Goal: Task Accomplishment & Management: Use online tool/utility

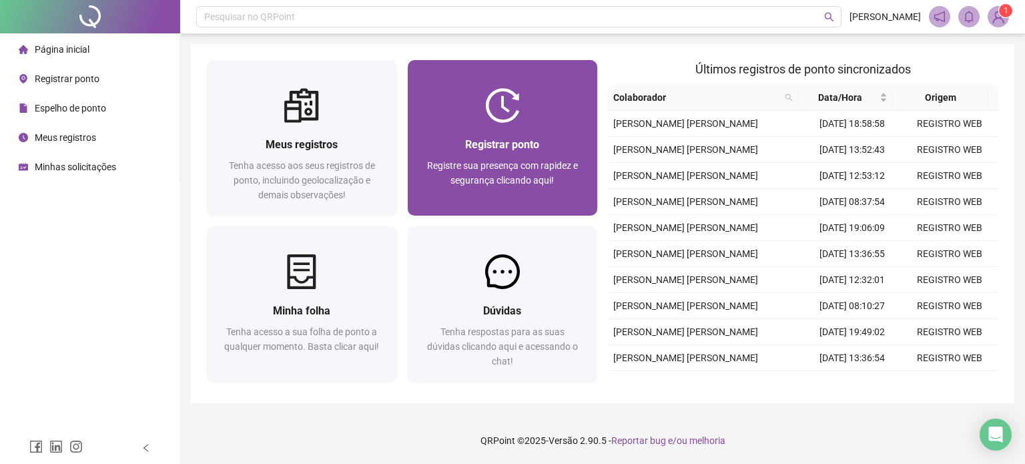
click at [496, 110] on img at bounding box center [502, 105] width 35 height 35
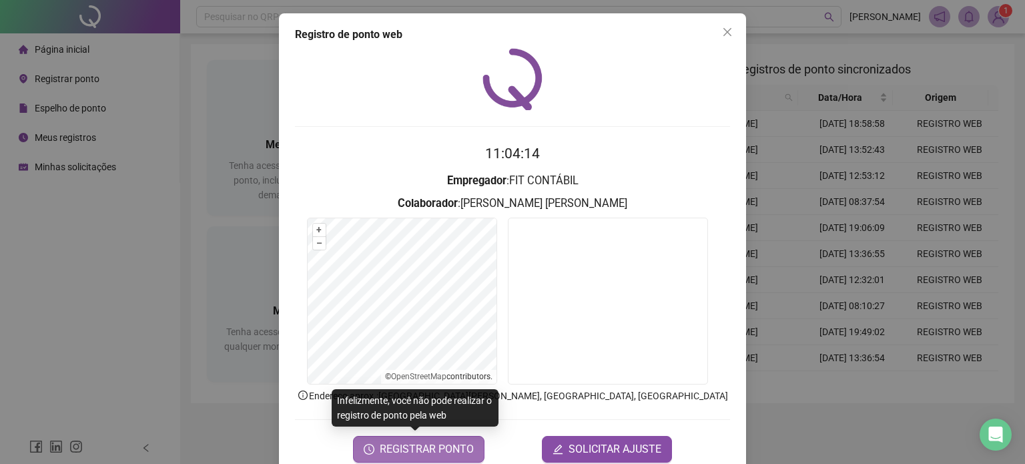
click at [452, 450] on span "REGISTRAR PONTO" at bounding box center [427, 449] width 94 height 16
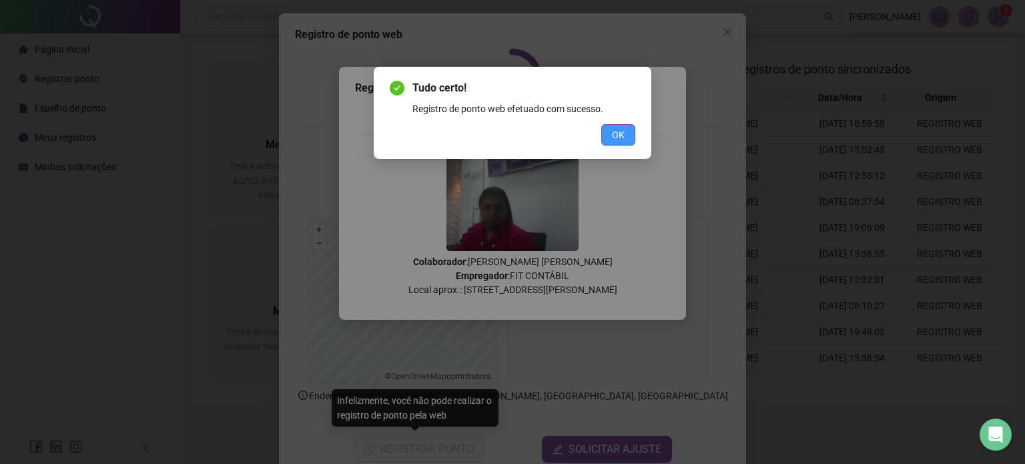
click at [622, 131] on span "OK" at bounding box center [618, 134] width 13 height 15
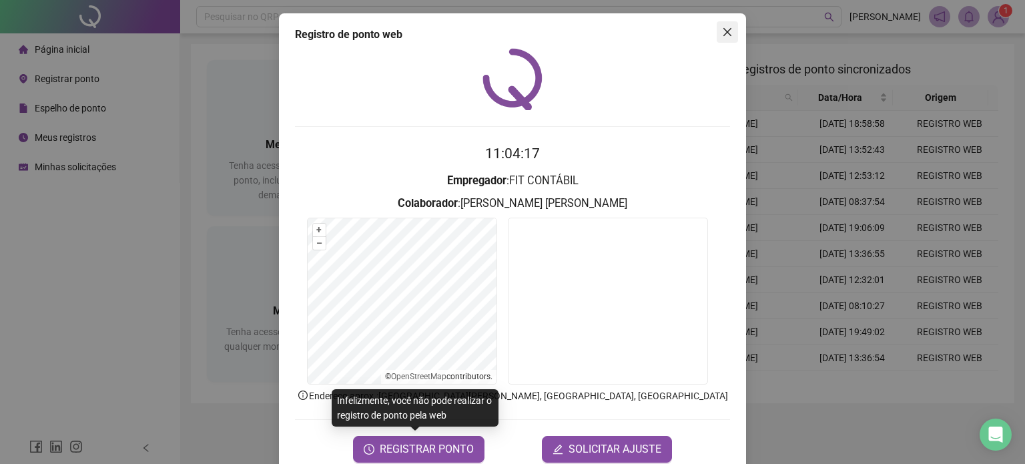
click at [717, 32] on span "Close" at bounding box center [727, 32] width 21 height 11
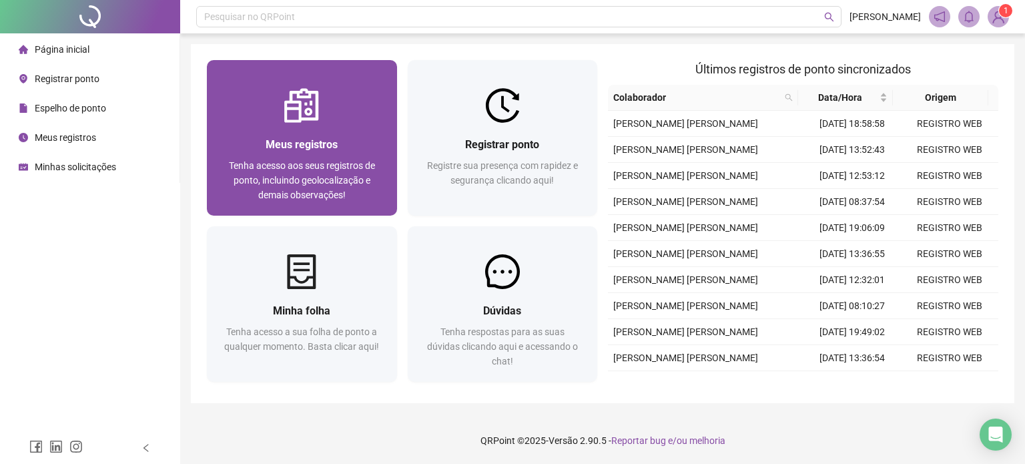
click at [267, 138] on span "Meus registros" at bounding box center [302, 144] width 72 height 13
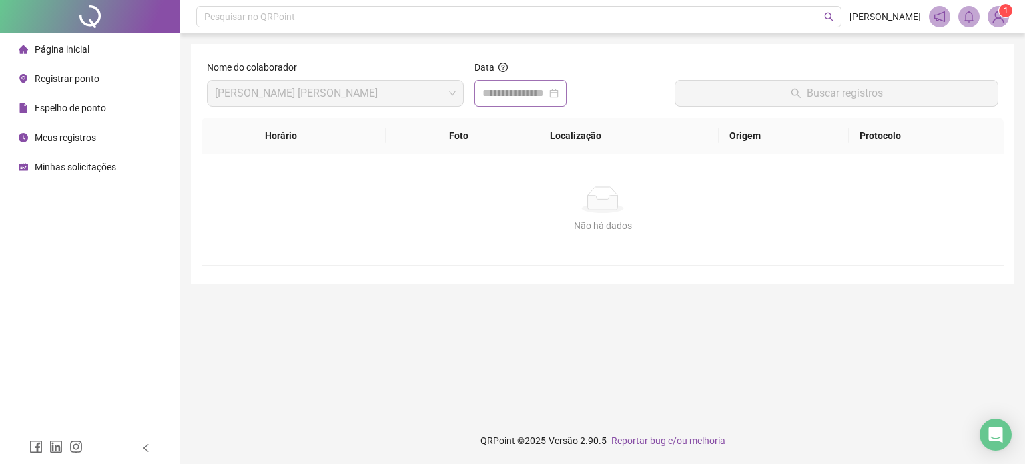
click at [524, 84] on div at bounding box center [520, 93] width 92 height 27
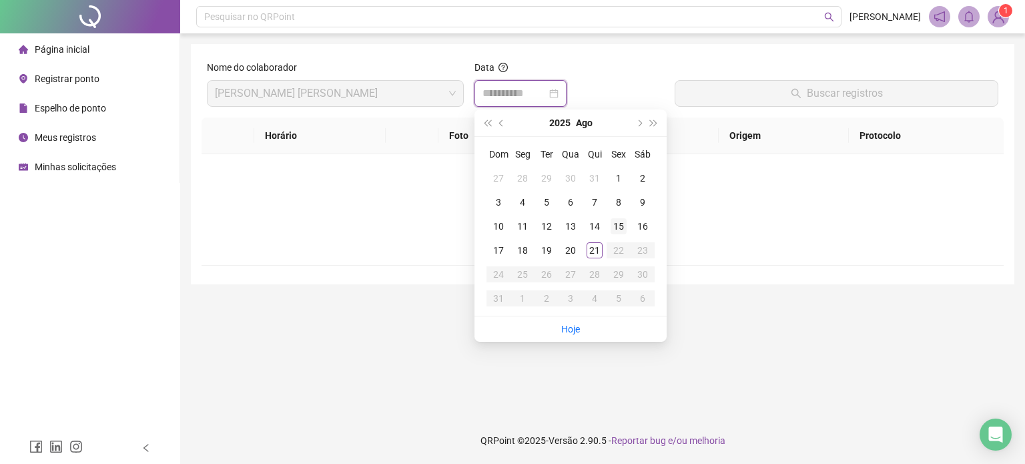
type input "**********"
click at [595, 255] on div "21" at bounding box center [595, 250] width 16 height 16
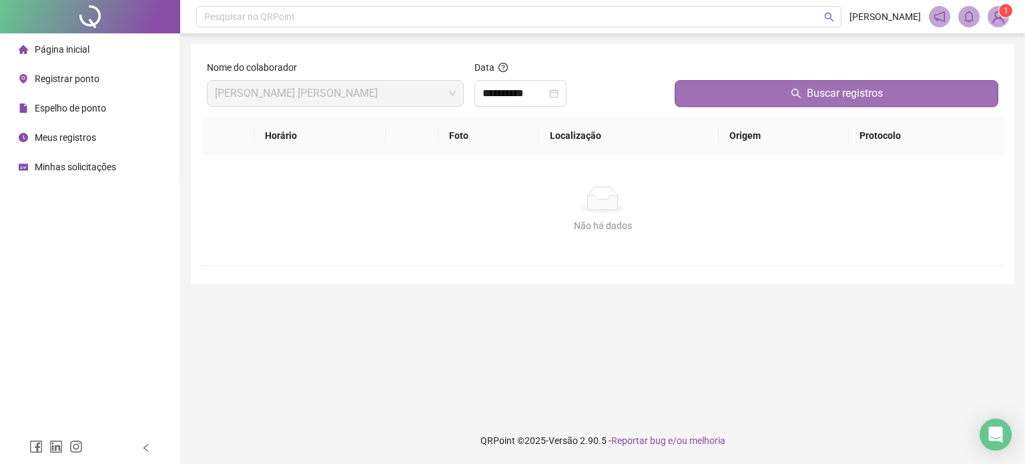
click at [733, 103] on button "Buscar registros" at bounding box center [837, 93] width 324 height 27
